Goal: Complete application form: Complete application form

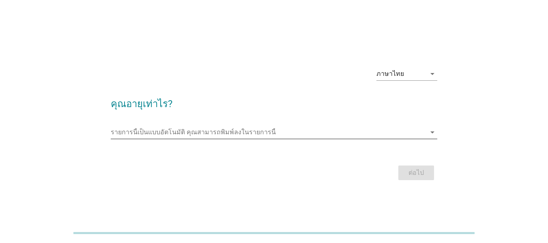
click at [345, 129] on input "รายการนี้เป็นแบบอัตโนมัติ คุณสามารถพิมพ์ลงในรายการนี้" at bounding box center [268, 132] width 315 height 13
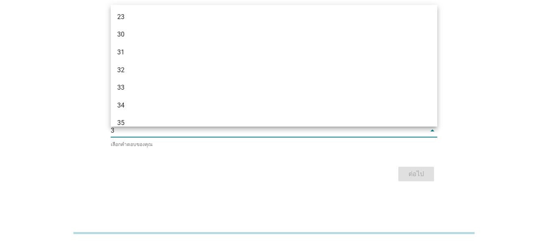
type input "34"
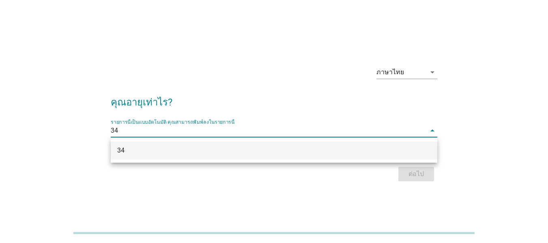
click at [252, 143] on div "34" at bounding box center [274, 151] width 326 height 18
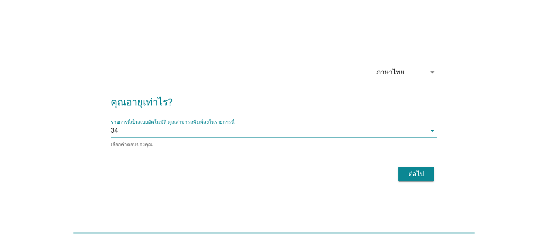
click at [417, 169] on div "ต่อไป" at bounding box center [416, 174] width 23 height 10
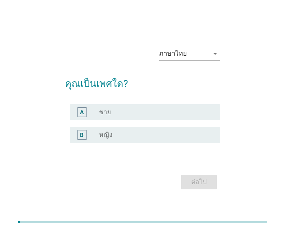
click at [101, 136] on label "หญิง" at bounding box center [105, 135] width 13 height 8
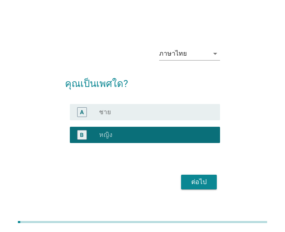
click at [187, 181] on button "ต่อไป" at bounding box center [199, 181] width 36 height 15
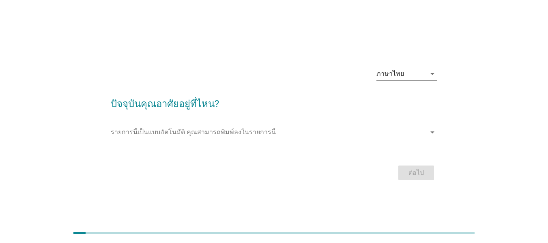
click at [307, 108] on h2 "ปัจจุบันคุณอาศัยอยู่ที่ไหน?" at bounding box center [274, 99] width 326 height 23
click at [273, 133] on input "รายการนี้เป็นแบบอัตโนมัติ คุณสามารถพิมพ์ลงในรายการนี้" at bounding box center [268, 132] width 315 height 13
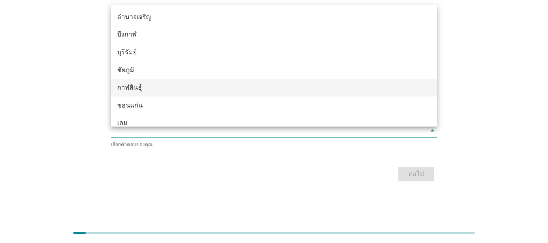
type input "ป"
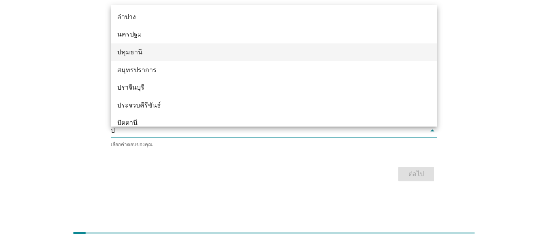
click at [134, 54] on div "ปทุมธานี" at bounding box center [261, 52] width 288 height 10
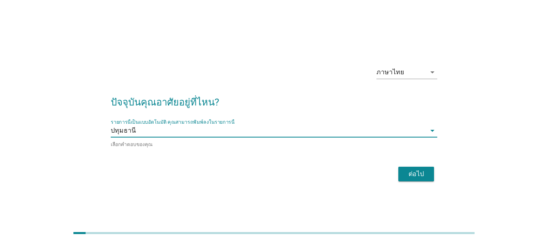
click at [413, 172] on div "ต่อไป" at bounding box center [416, 174] width 23 height 10
